Goal: Navigation & Orientation: Find specific page/section

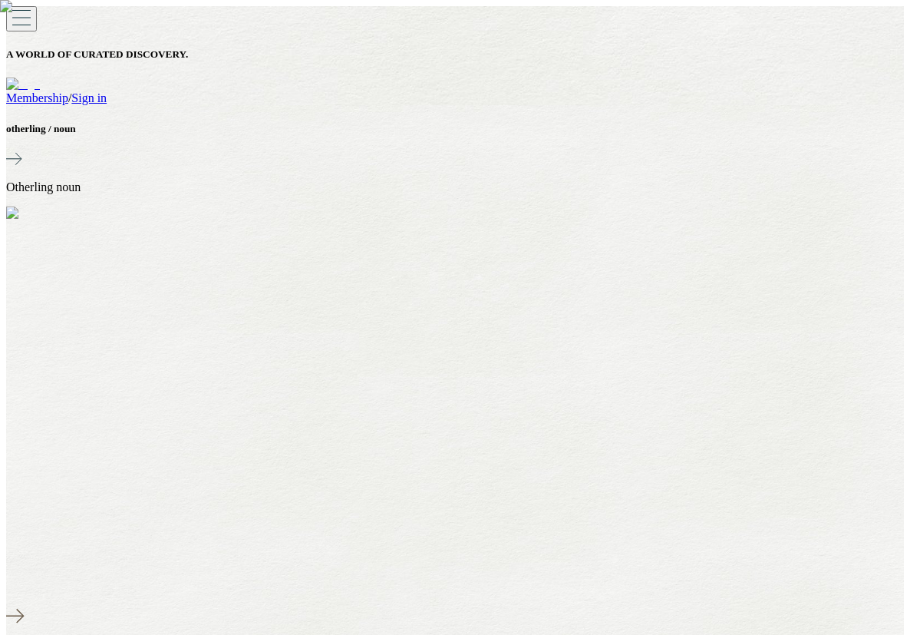
click at [107, 91] on link "Sign in" at bounding box center [88, 97] width 35 height 13
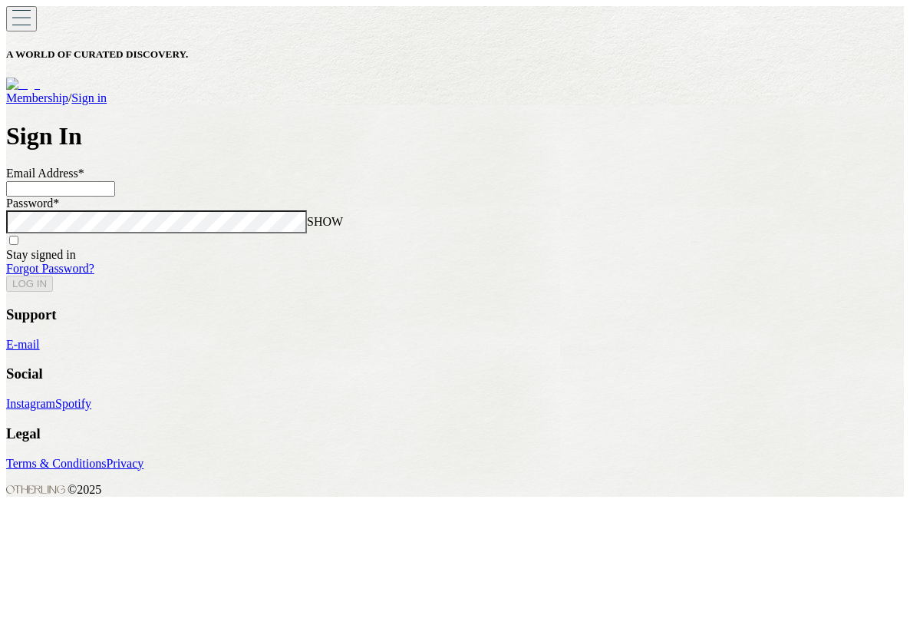
click at [115, 196] on input at bounding box center [60, 188] width 109 height 15
type input "**********"
click at [6, 276] on button "LOG IN" at bounding box center [29, 284] width 47 height 16
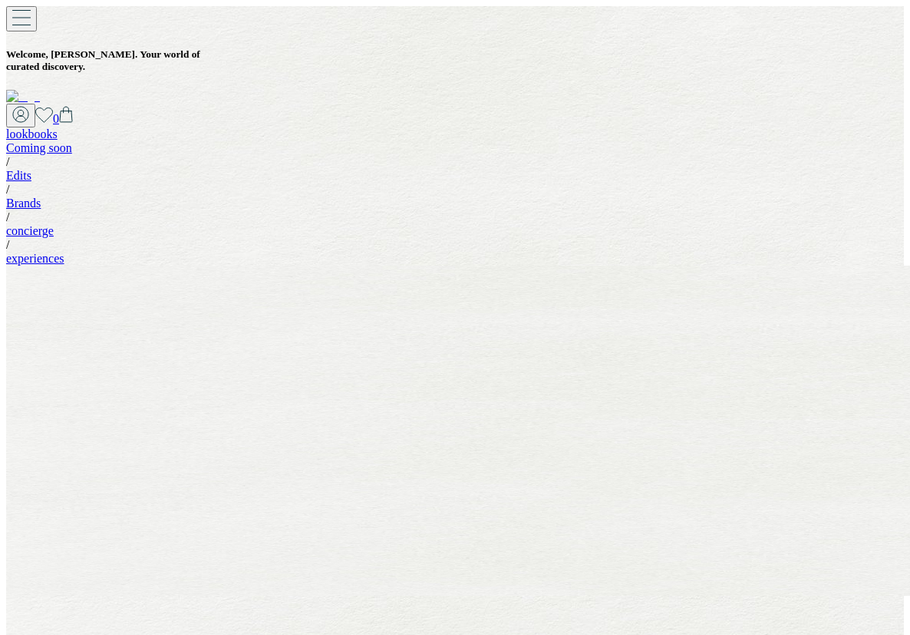
click at [64, 252] on link "experiences" at bounding box center [35, 258] width 58 height 13
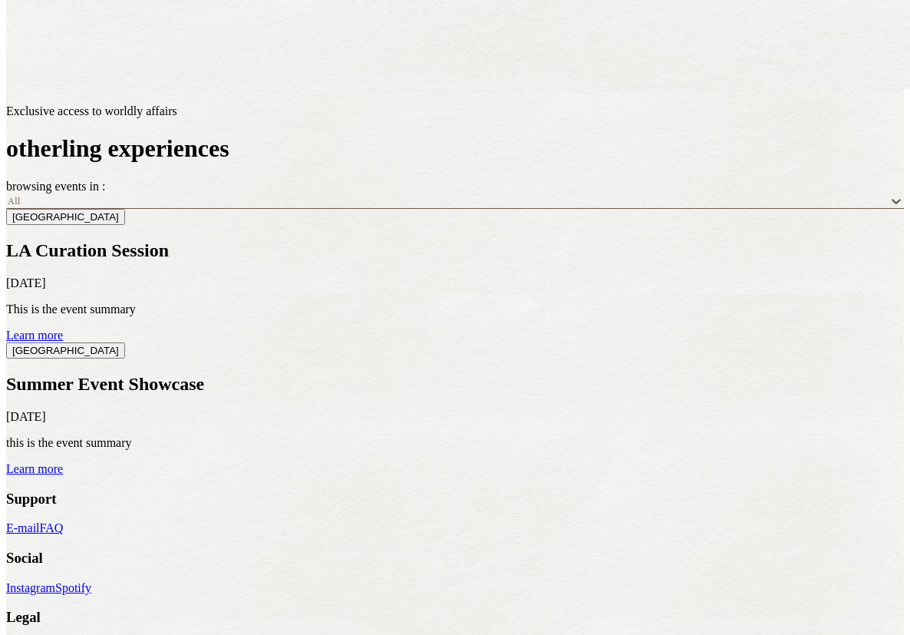
scroll to position [517, 0]
